Goal: Use online tool/utility: Use online tool/utility

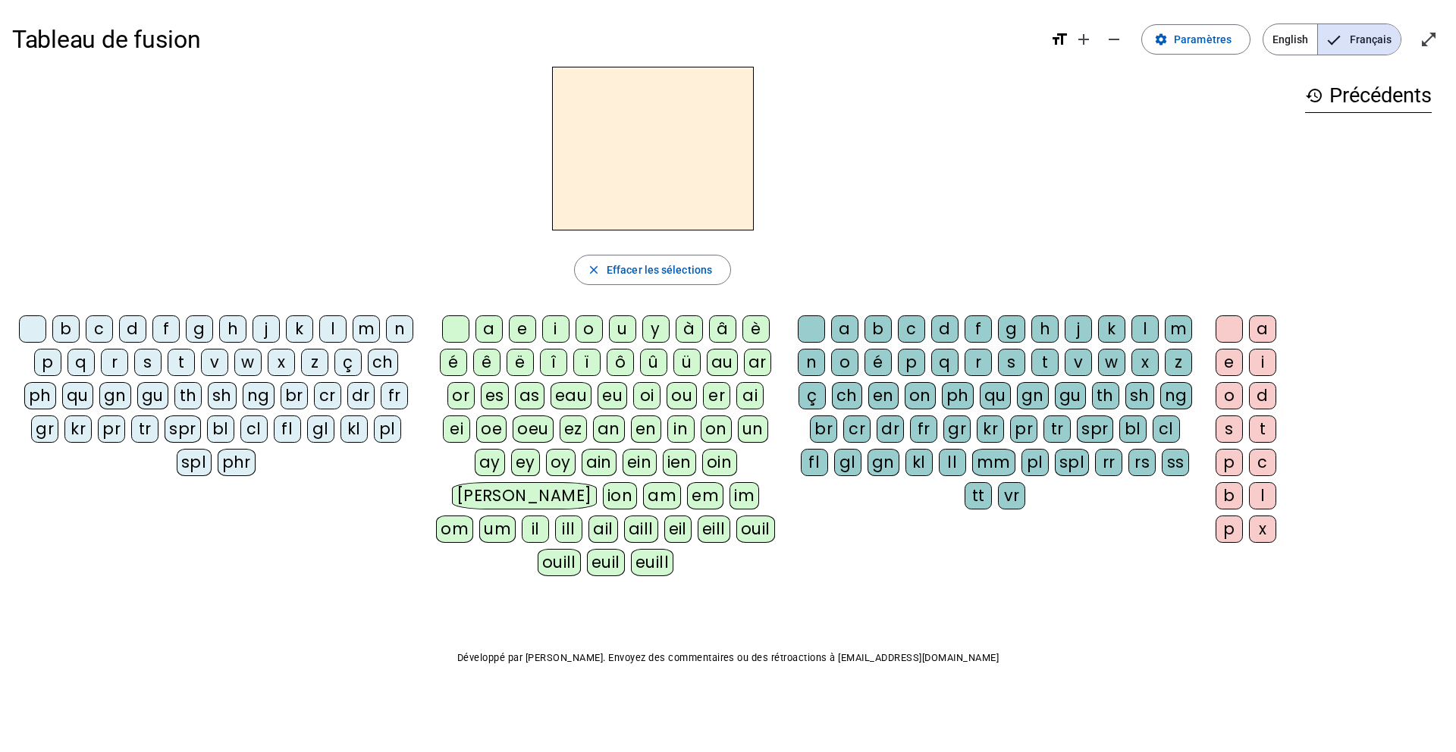
click at [717, 325] on div "â" at bounding box center [722, 328] width 27 height 27
click at [808, 358] on div "n" at bounding box center [811, 362] width 27 height 27
click at [1224, 361] on div "e" at bounding box center [1229, 362] width 27 height 27
click at [1175, 323] on div "m" at bounding box center [1178, 328] width 27 height 27
click at [1009, 327] on div "g" at bounding box center [1011, 328] width 27 height 27
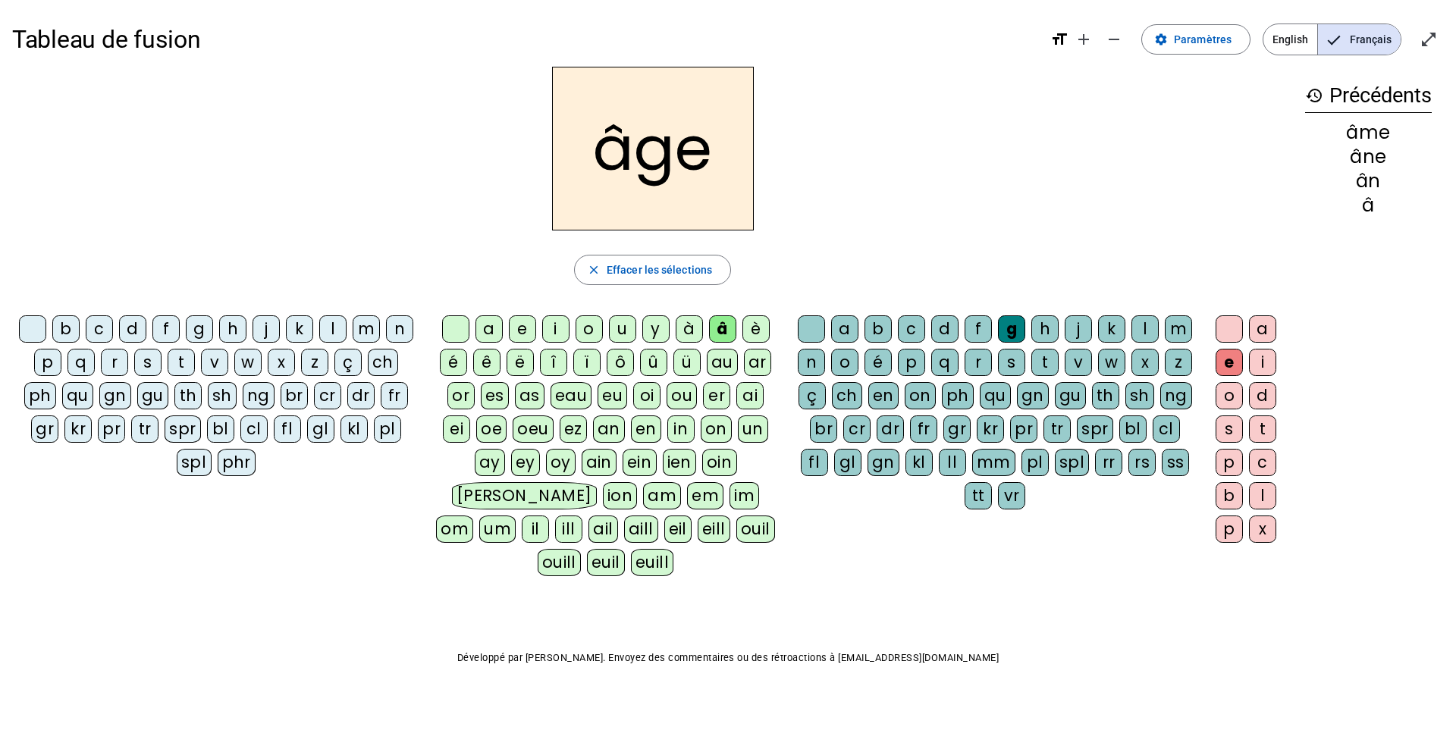
click at [489, 323] on div "a" at bounding box center [488, 328] width 27 height 27
click at [49, 359] on div "p" at bounding box center [47, 362] width 27 height 27
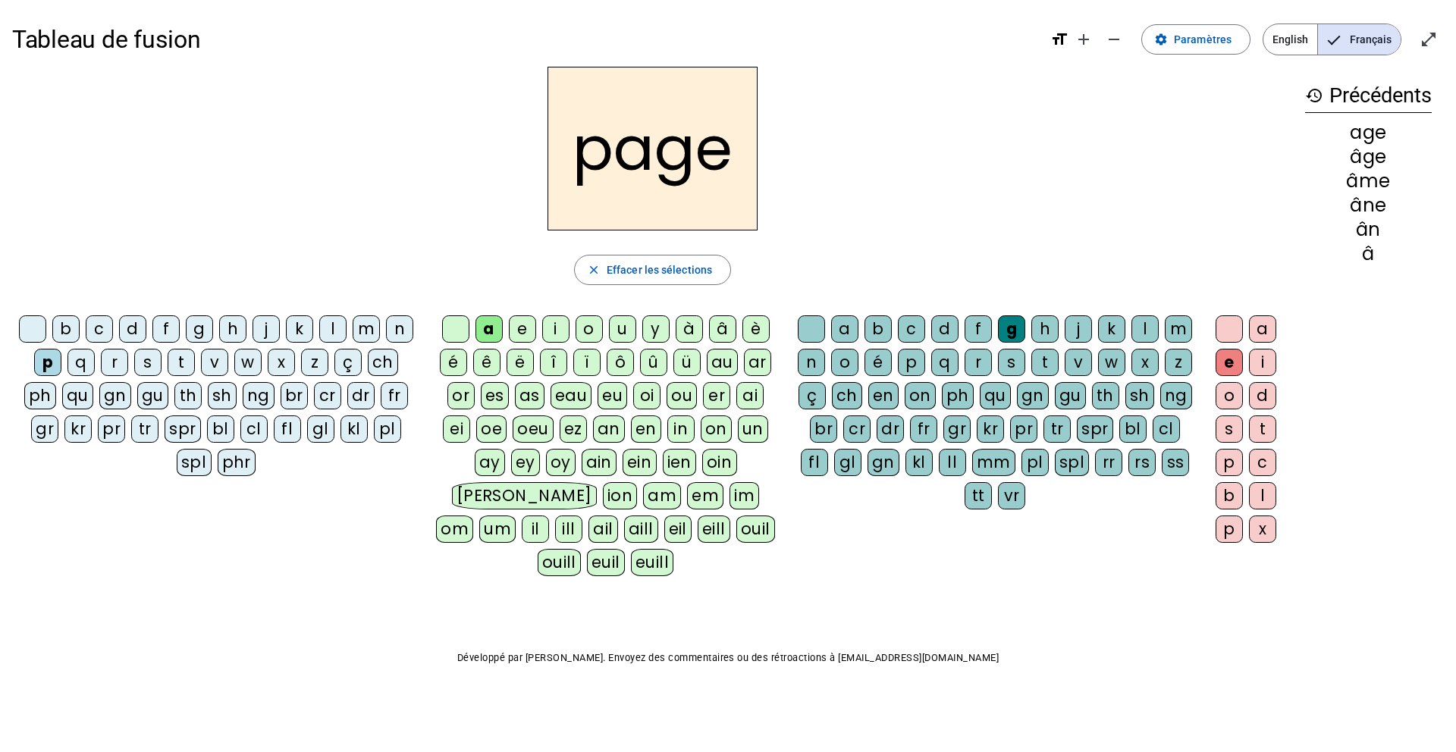
click at [151, 360] on div "s" at bounding box center [147, 362] width 27 height 27
click at [808, 357] on div "n" at bounding box center [811, 362] width 27 height 27
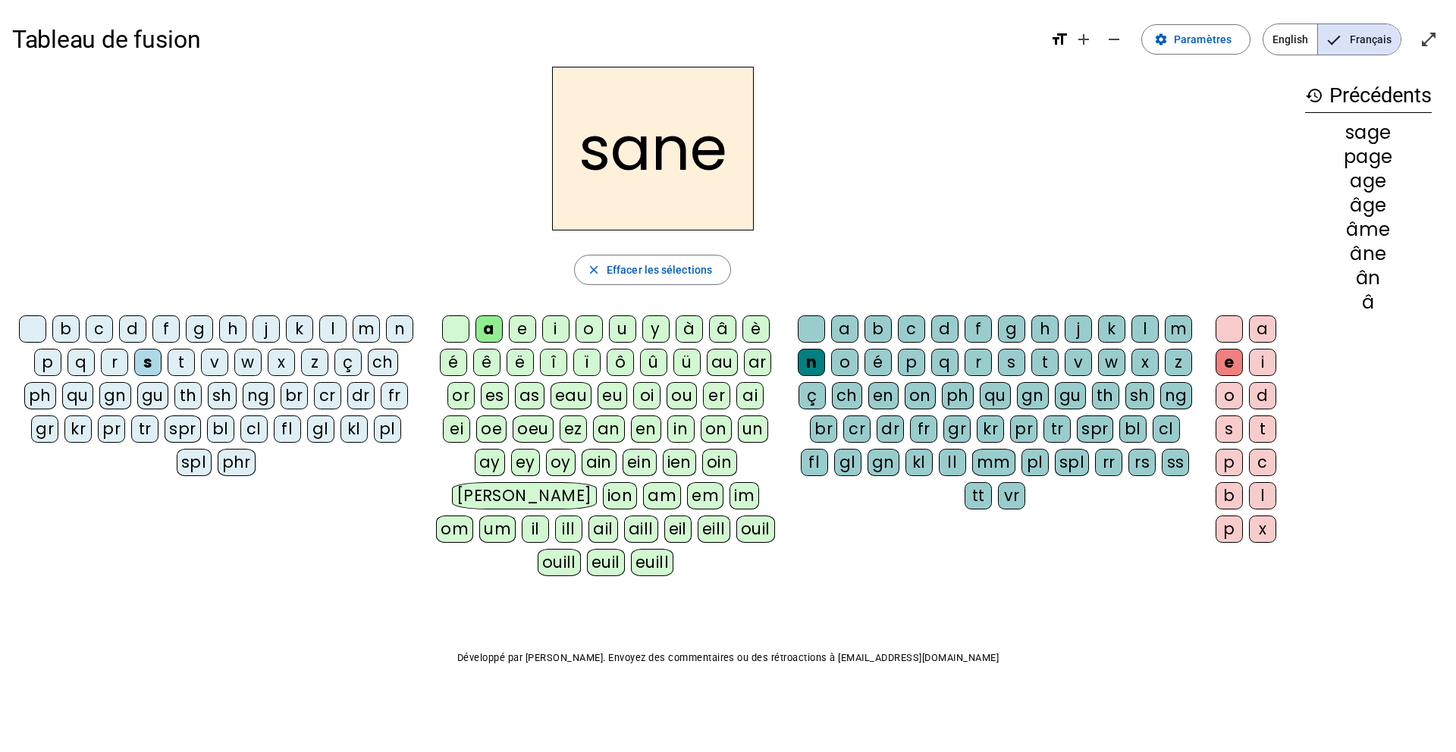
click at [370, 331] on div "m" at bounding box center [366, 328] width 27 height 27
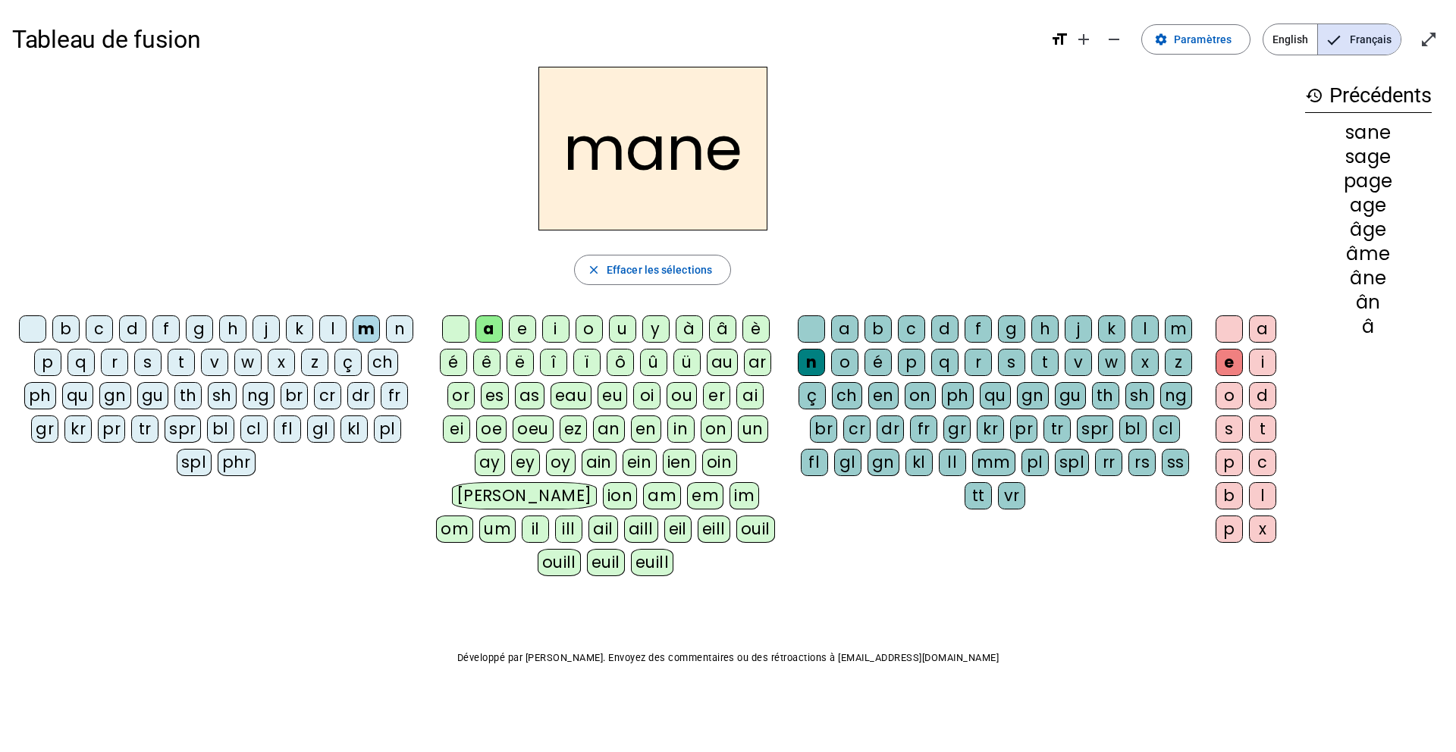
click at [1002, 325] on div "g" at bounding box center [1011, 328] width 27 height 27
click at [614, 330] on div "u" at bounding box center [622, 328] width 27 height 27
click at [330, 328] on div "l" at bounding box center [332, 328] width 27 height 27
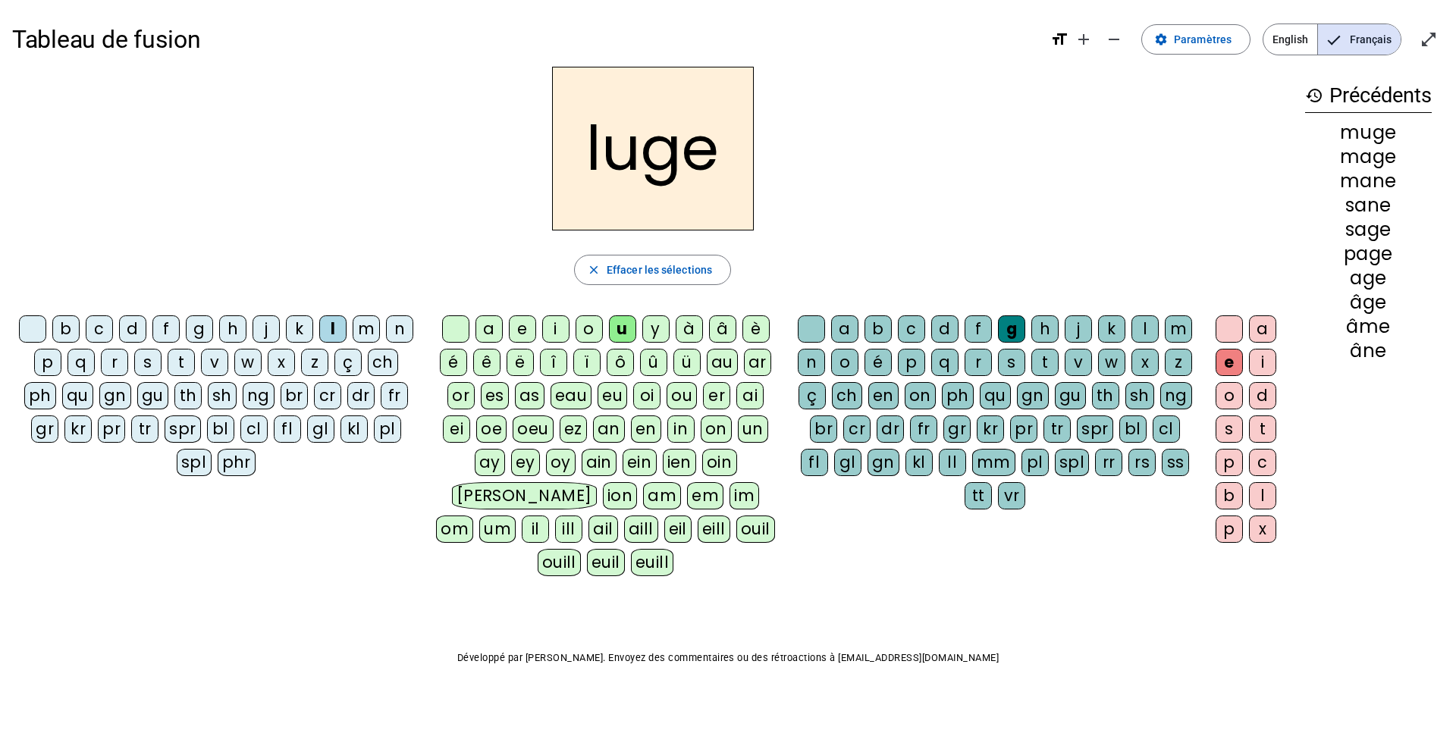
click at [585, 328] on div "o" at bounding box center [589, 328] width 27 height 27
click at [48, 365] on div "p" at bounding box center [47, 362] width 27 height 27
